Goal: Task Accomplishment & Management: Complete application form

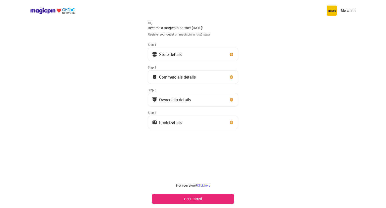
click at [197, 198] on button "Get Started" at bounding box center [193, 199] width 82 height 10
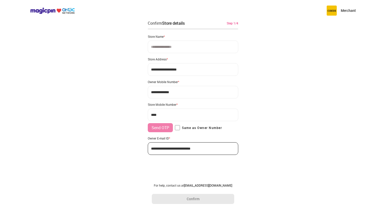
click at [197, 49] on input at bounding box center [193, 46] width 91 height 13
type input "**********"
click at [186, 71] on input "**********" at bounding box center [193, 69] width 91 height 13
type input "**********"
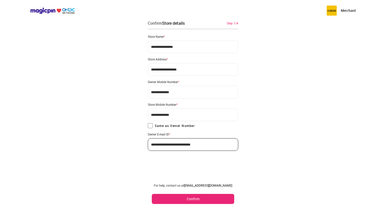
click at [189, 202] on button "Confirm" at bounding box center [193, 199] width 82 height 10
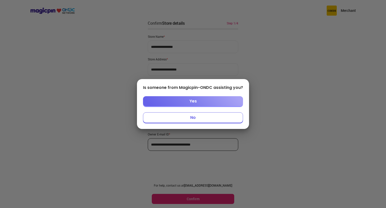
click at [216, 105] on button "Yes" at bounding box center [193, 101] width 100 height 10
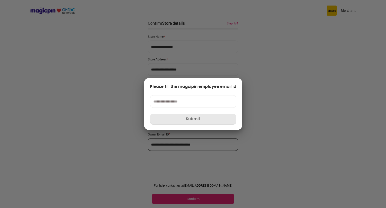
click at [193, 142] on div at bounding box center [193, 104] width 386 height 208
click at [215, 140] on div at bounding box center [193, 104] width 386 height 208
click at [209, 114] on div "Please fill the magcipin employee email id Submit" at bounding box center [193, 104] width 386 height 208
click at [256, 77] on div at bounding box center [193, 104] width 386 height 208
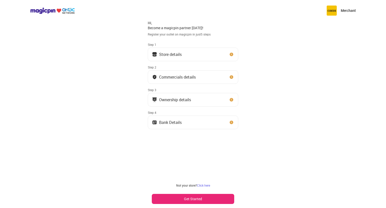
click at [208, 200] on button "Get Started" at bounding box center [193, 199] width 82 height 10
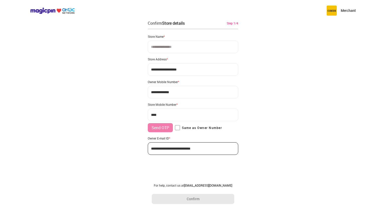
click at [174, 46] on input at bounding box center [193, 46] width 91 height 13
type input "**********"
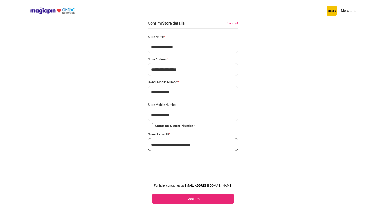
click at [192, 199] on button "Confirm" at bounding box center [193, 199] width 82 height 10
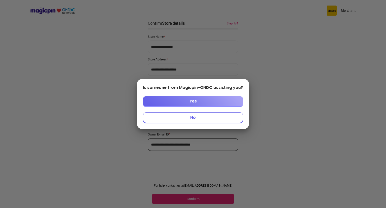
click at [198, 113] on button "No" at bounding box center [193, 117] width 100 height 11
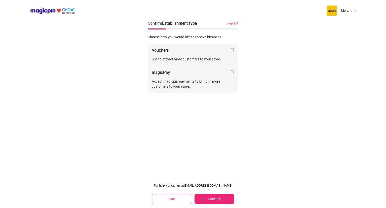
click at [232, 49] on img at bounding box center [231, 50] width 5 height 5
click at [233, 73] on img at bounding box center [231, 72] width 5 height 5
click at [220, 198] on button "Confirm" at bounding box center [215, 199] width 40 height 10
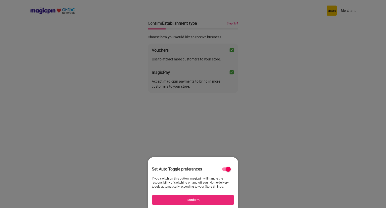
click at [204, 199] on button "Confirm" at bounding box center [193, 200] width 82 height 10
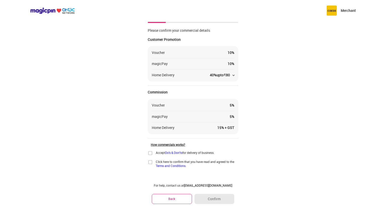
scroll to position [7, 0]
click at [150, 151] on img at bounding box center [150, 152] width 5 height 5
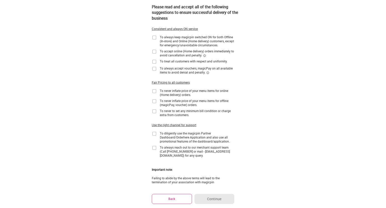
click at [157, 34] on div "Select all Consistent and always ON service To always keep magicpin switched ON…" at bounding box center [193, 98] width 82 height 171
click at [154, 38] on img at bounding box center [154, 37] width 5 height 5
click at [153, 53] on img at bounding box center [154, 51] width 5 height 5
click at [154, 61] on img at bounding box center [154, 61] width 5 height 5
click at [154, 70] on img at bounding box center [154, 68] width 5 height 5
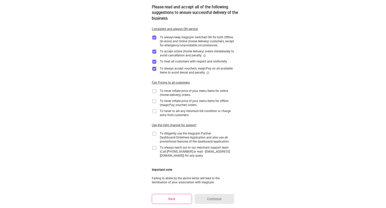
click at [154, 90] on img at bounding box center [154, 90] width 5 height 5
click at [155, 101] on img at bounding box center [154, 101] width 5 height 5
click at [154, 110] on img at bounding box center [154, 111] width 5 height 5
click at [154, 134] on img at bounding box center [154, 133] width 5 height 5
click at [153, 150] on img at bounding box center [154, 147] width 5 height 5
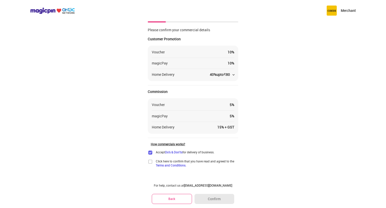
click at [152, 160] on img at bounding box center [150, 161] width 5 height 5
click at [210, 198] on button "Confirm" at bounding box center [215, 199] width 40 height 10
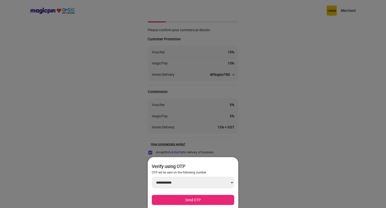
click at [193, 197] on button "Send OTP" at bounding box center [193, 200] width 82 height 10
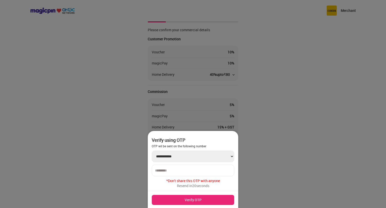
click at [182, 174] on div at bounding box center [193, 170] width 82 height 12
click at [187, 170] on input "number" at bounding box center [193, 170] width 76 height 4
type input "******"
click at [193, 198] on button "Verify OTP" at bounding box center [193, 200] width 82 height 10
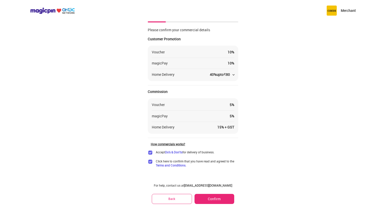
scroll to position [0, 0]
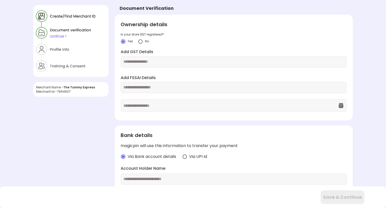
click at [162, 61] on input "text" at bounding box center [233, 62] width 221 height 6
type input "*"
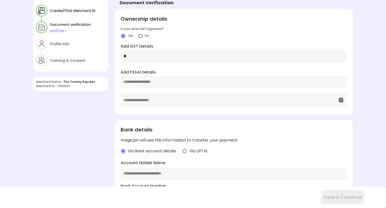
scroll to position [5, 0]
click at [148, 54] on input "**" at bounding box center [233, 57] width 221 height 6
paste input "**********"
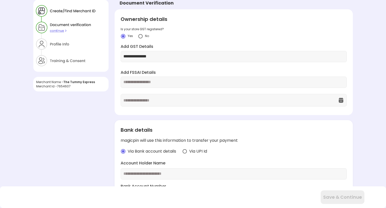
type input "**********"
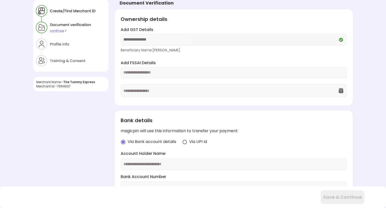
click at [141, 80] on div "Add FSSAI Details" at bounding box center [234, 78] width 226 height 37
click at [147, 73] on input "text" at bounding box center [233, 73] width 221 height 6
paste input "**********"
type input "**********"
click at [340, 91] on img at bounding box center [341, 90] width 6 height 6
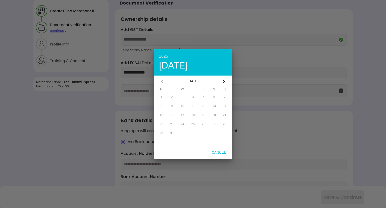
click at [202, 80] on div "[DATE]" at bounding box center [193, 81] width 50 height 12
click at [201, 81] on div "[DATE]" at bounding box center [193, 81] width 50 height 12
click at [166, 55] on div "2025" at bounding box center [193, 56] width 68 height 4
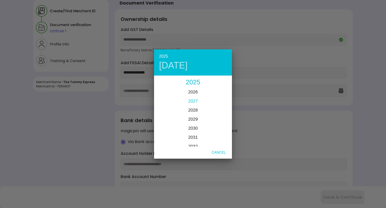
click at [195, 100] on span "2027" at bounding box center [193, 101] width 10 height 5
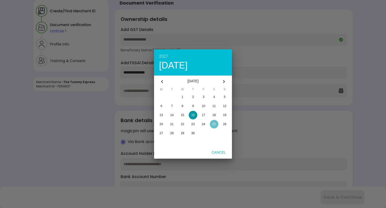
click at [210, 123] on div "button" at bounding box center [214, 124] width 9 height 9
type input "**********"
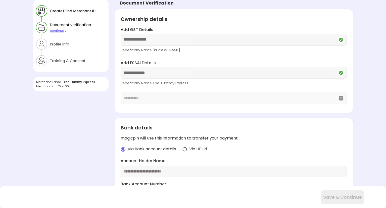
click at [342, 99] on div "**********" at bounding box center [234, 82] width 226 height 44
click at [340, 98] on div "**********" at bounding box center [234, 82] width 226 height 44
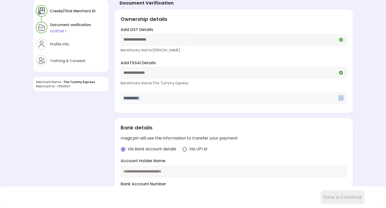
click at [340, 98] on div "**********" at bounding box center [234, 82] width 226 height 44
click at [264, 97] on div "**********" at bounding box center [234, 82] width 226 height 44
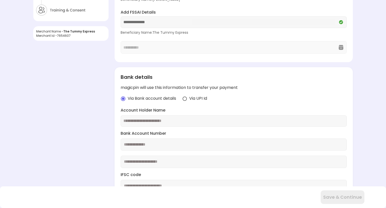
scroll to position [56, 0]
click at [182, 98] on img at bounding box center [184, 98] width 5 height 5
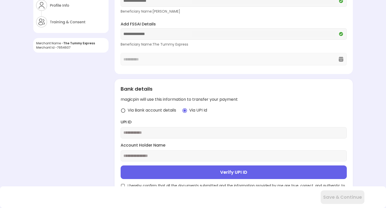
scroll to position [51, 0]
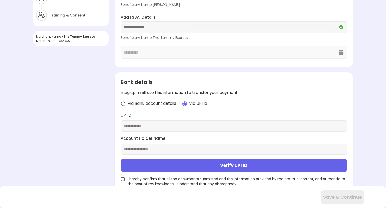
click at [160, 124] on input "text" at bounding box center [233, 126] width 221 height 6
click at [175, 122] on div at bounding box center [234, 125] width 226 height 11
click at [168, 125] on input "text" at bounding box center [233, 126] width 221 height 6
type input "**********"
click at [177, 146] on input "text" at bounding box center [233, 149] width 221 height 6
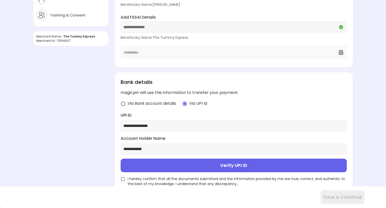
type input "**********"
click at [211, 161] on button "Verify UPI ID" at bounding box center [234, 165] width 226 height 14
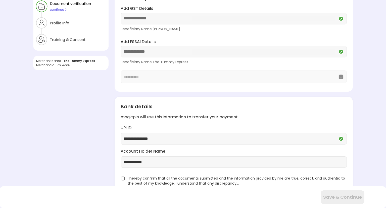
scroll to position [26, 0]
click at [123, 177] on img at bounding box center [123, 178] width 5 height 5
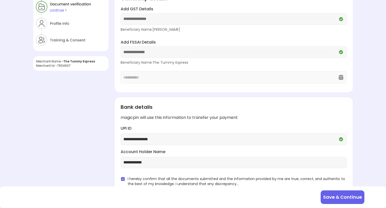
click at [344, 195] on button "Save & Continue" at bounding box center [343, 197] width 44 height 14
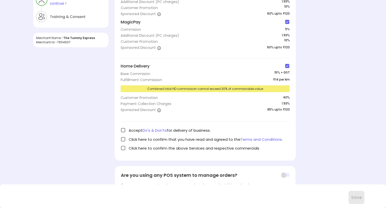
scroll to position [80, 0]
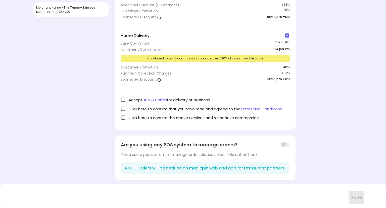
click at [123, 98] on img at bounding box center [123, 99] width 5 height 5
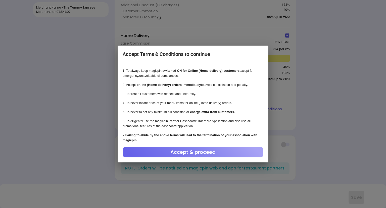
click at [181, 151] on div "Accept & proceed" at bounding box center [193, 152] width 141 height 11
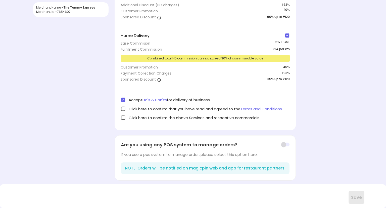
click at [123, 109] on img at bounding box center [123, 108] width 5 height 5
click at [123, 118] on img at bounding box center [123, 117] width 5 height 5
click at [357, 194] on button "Save" at bounding box center [357, 197] width 16 height 13
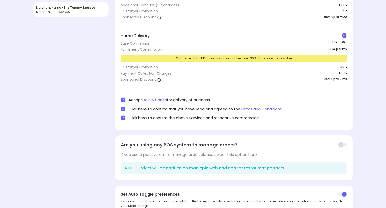
scroll to position [115, 0]
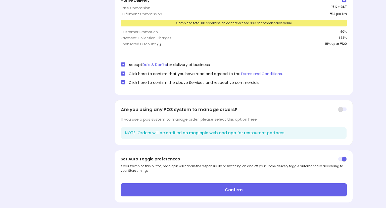
click at [223, 186] on button "Confirm" at bounding box center [234, 189] width 226 height 13
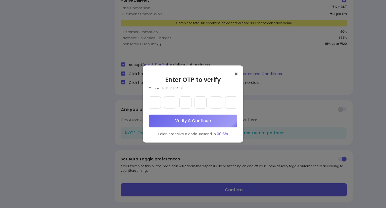
click at [159, 106] on input "text" at bounding box center [155, 102] width 12 height 12
type input "*"
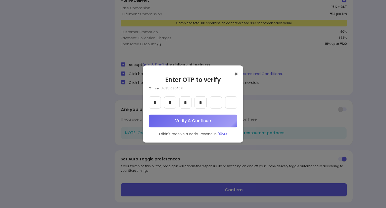
type input "*"
click at [175, 117] on button "Verify & Continue" at bounding box center [193, 120] width 88 height 13
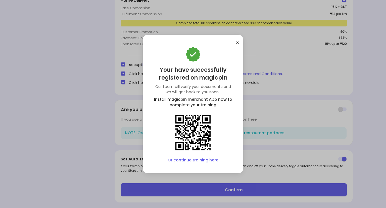
click at [220, 184] on div "Profile Info Store Visit Vouchers Commision 5 % Additional Discount (PC charges…" at bounding box center [234, 48] width 238 height 317
click at [193, 159] on link "Or continue training here" at bounding box center [193, 160] width 51 height 6
